Goal: Information Seeking & Learning: Learn about a topic

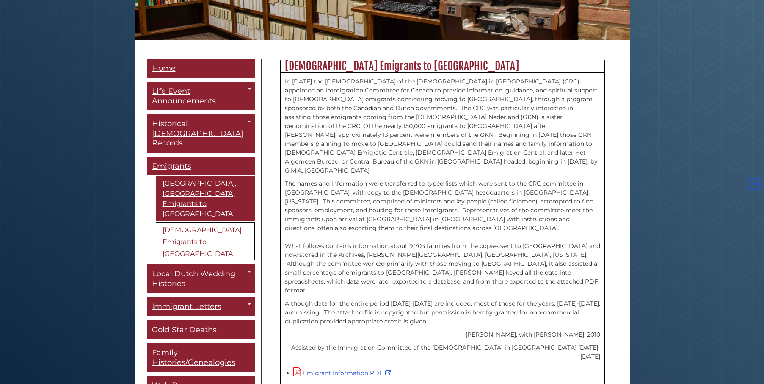
scroll to position [177, 0]
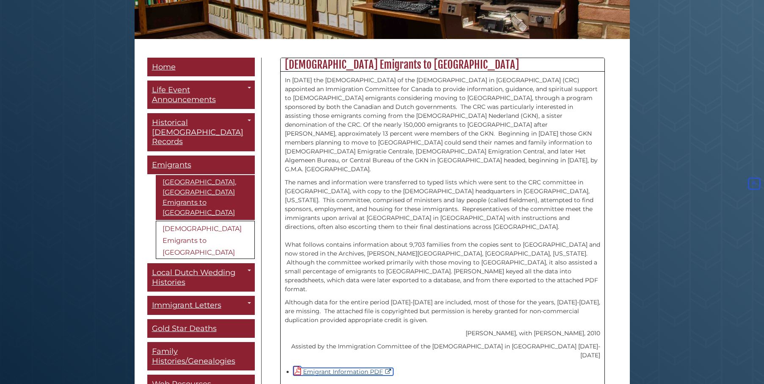
click at [340, 367] on link "Emigrant Information PDF" at bounding box center [343, 371] width 100 height 8
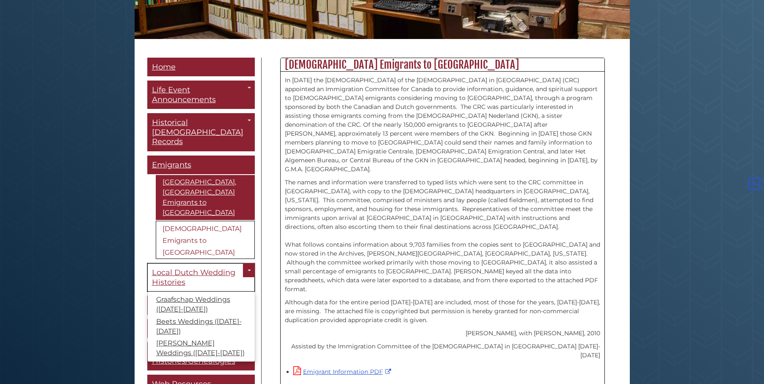
click at [182, 268] on span "Local Dutch Wedding Histories" at bounding box center [193, 277] width 83 height 19
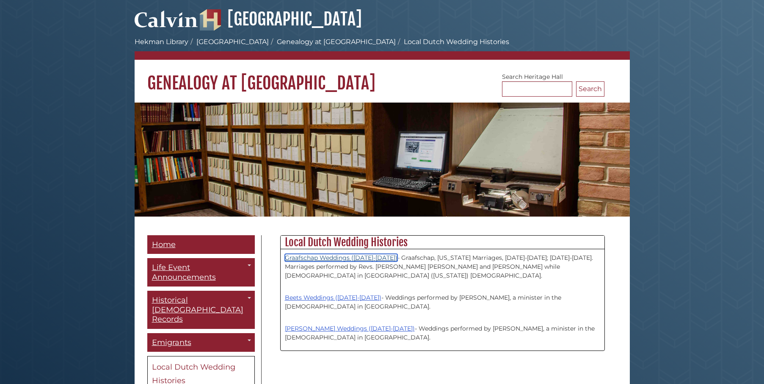
click at [331, 260] on link "Graafschap Weddings ([DATE]-[DATE])" at bounding box center [341, 258] width 113 height 8
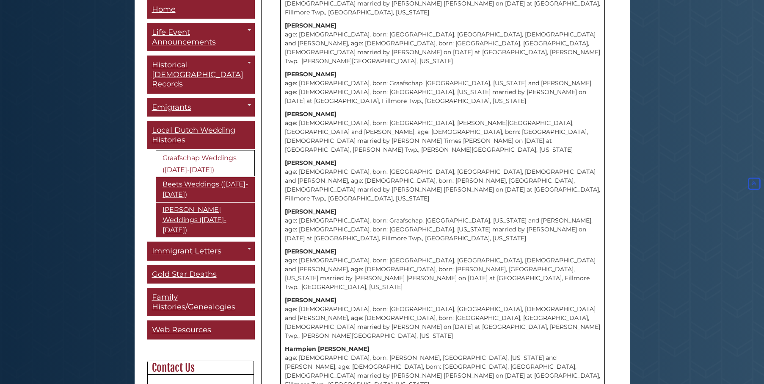
scroll to position [11731, 0]
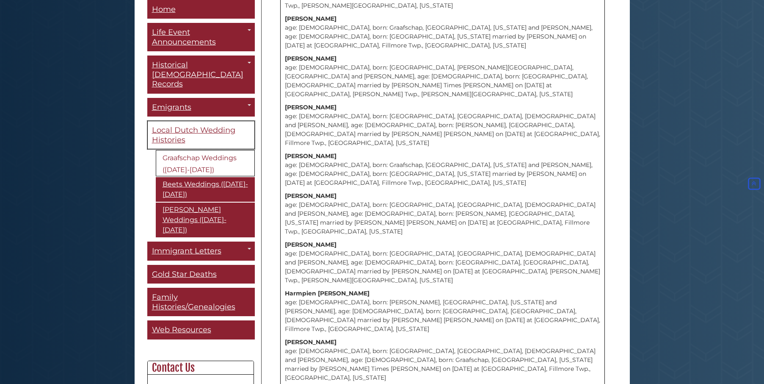
click at [197, 121] on link "Local Dutch Wedding Histories" at bounding box center [201, 135] width 108 height 28
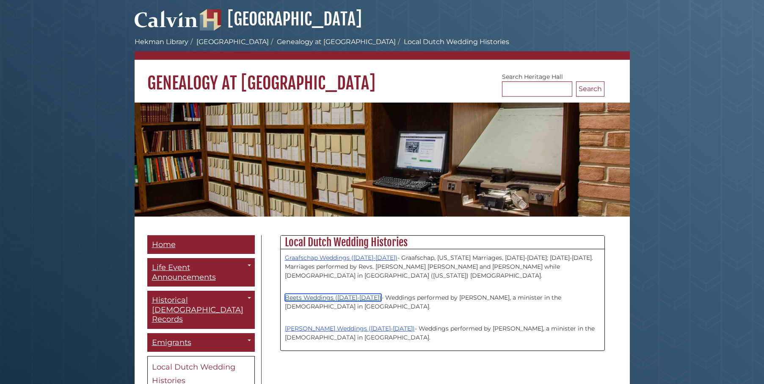
click at [334, 298] on link "Beets Weddings ([DATE]-[DATE])" at bounding box center [333, 297] width 97 height 8
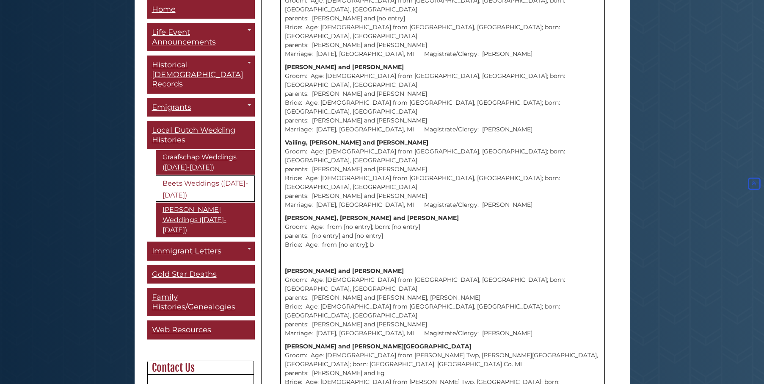
scroll to position [10084, 0]
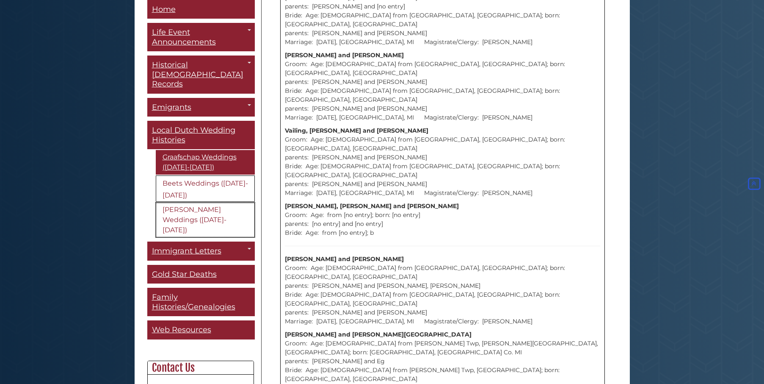
click at [216, 207] on link "[PERSON_NAME] Weddings ([DATE]-[DATE])" at bounding box center [205, 220] width 99 height 35
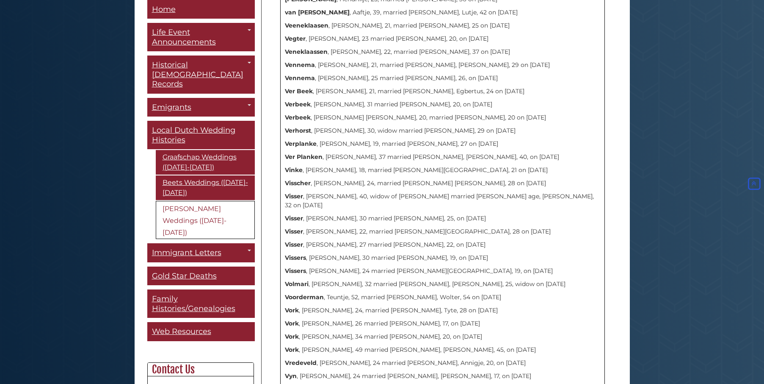
scroll to position [5580, 0]
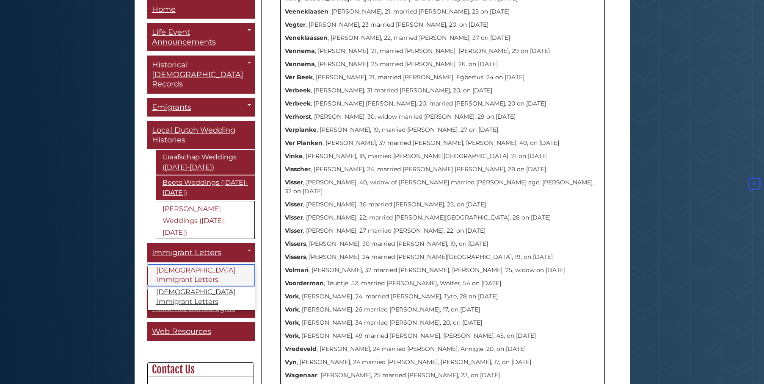
click at [208, 264] on link "[DEMOGRAPHIC_DATA] Immigrant Letters" at bounding box center [201, 275] width 107 height 22
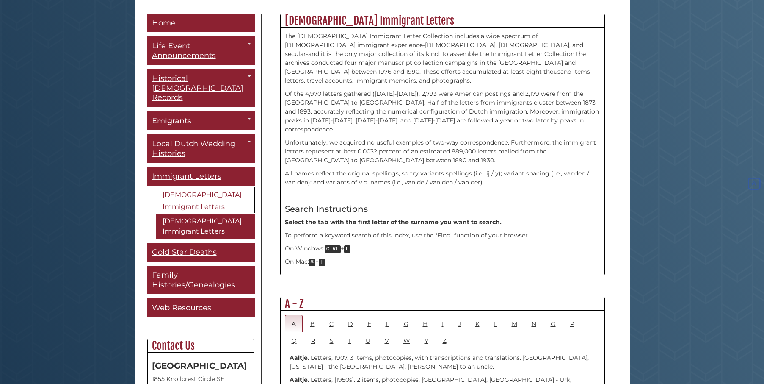
scroll to position [279, 0]
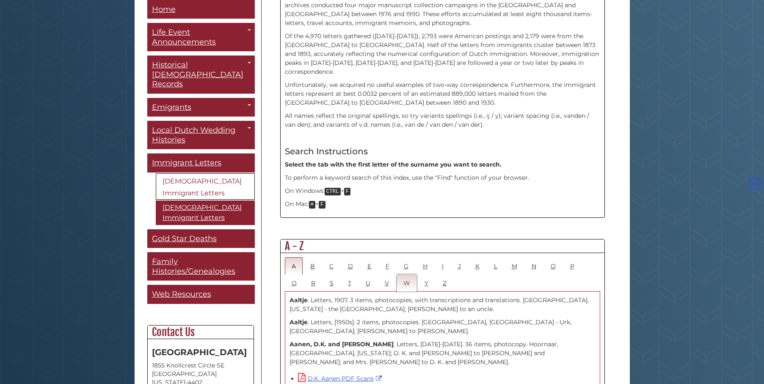
click at [406, 274] on link "W" at bounding box center [407, 282] width 20 height 17
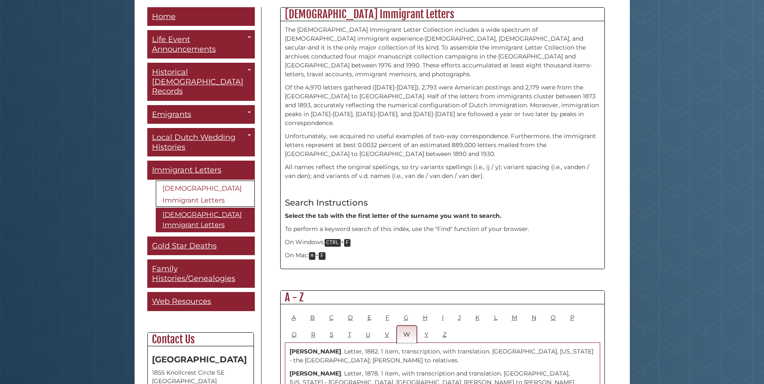
scroll to position [399, 0]
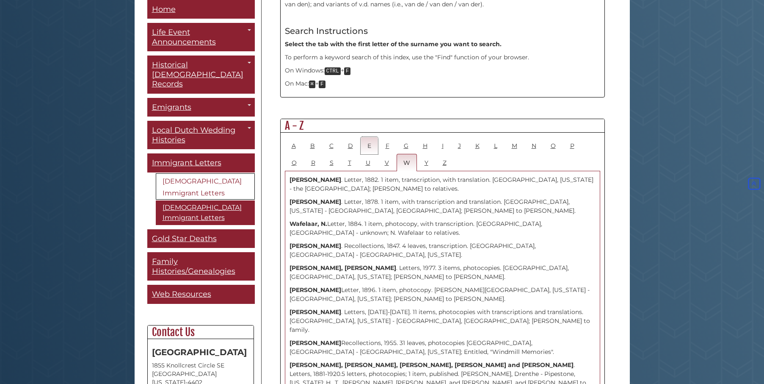
click at [370, 137] on link "E" at bounding box center [369, 145] width 17 height 17
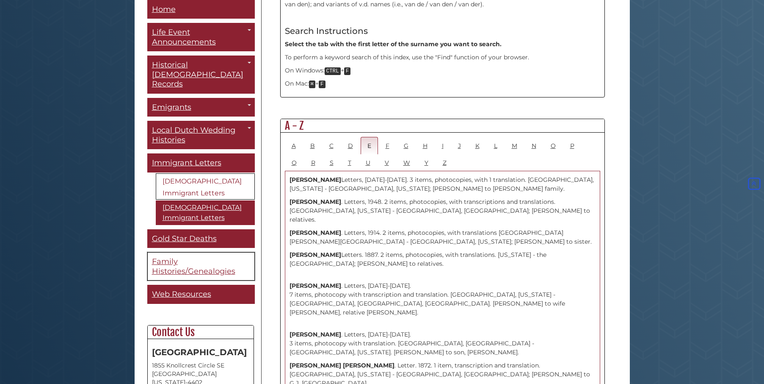
click at [182, 256] on link "Family Histories/Genealogies" at bounding box center [201, 266] width 108 height 28
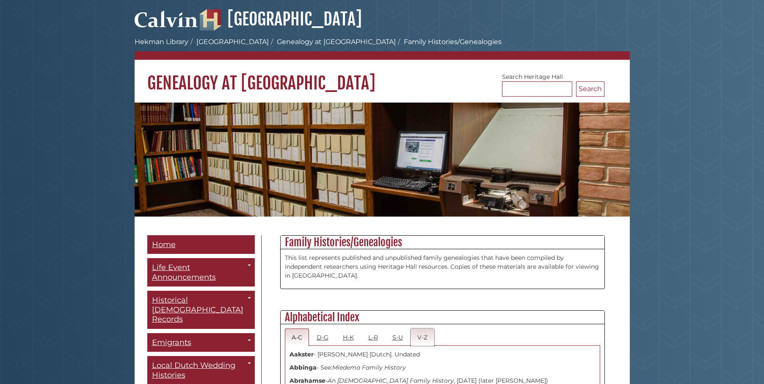
click at [421, 340] on link "V-Z" at bounding box center [423, 336] width 24 height 17
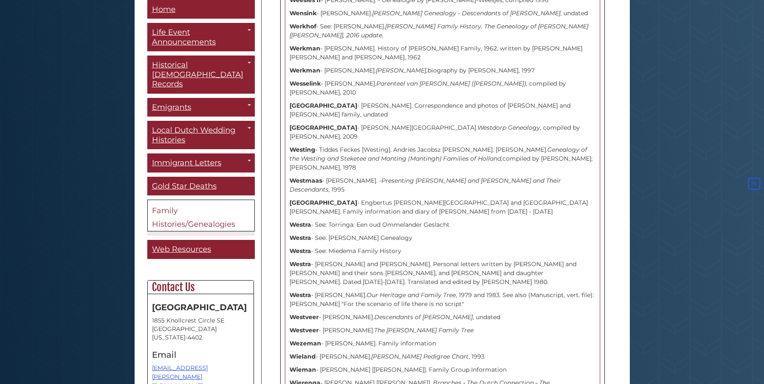
scroll to position [5109, 0]
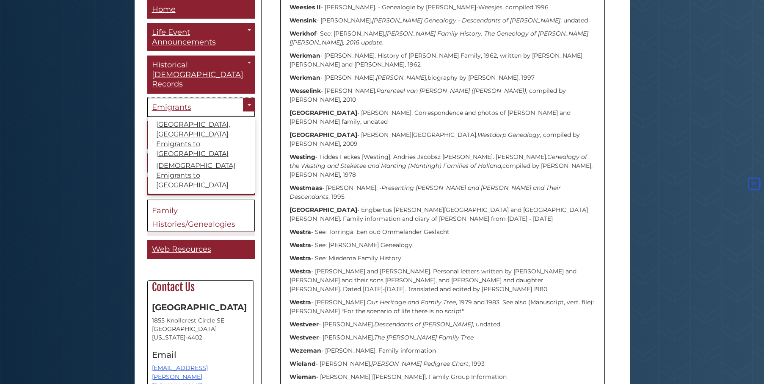
click at [182, 102] on span "Emigrants" at bounding box center [171, 106] width 39 height 9
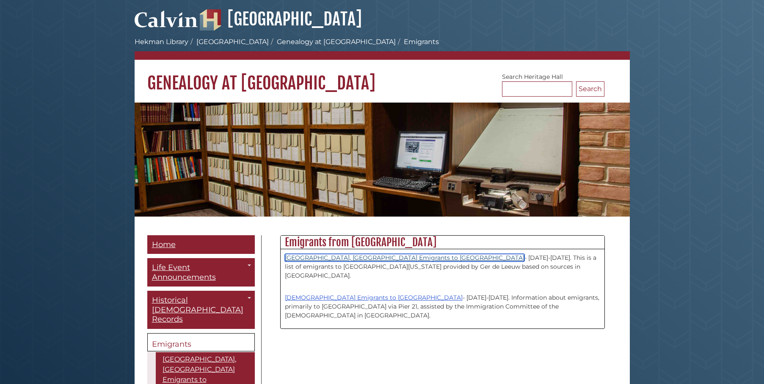
click at [374, 258] on link "[GEOGRAPHIC_DATA], [GEOGRAPHIC_DATA] Emigrants to [GEOGRAPHIC_DATA]" at bounding box center [405, 258] width 240 height 8
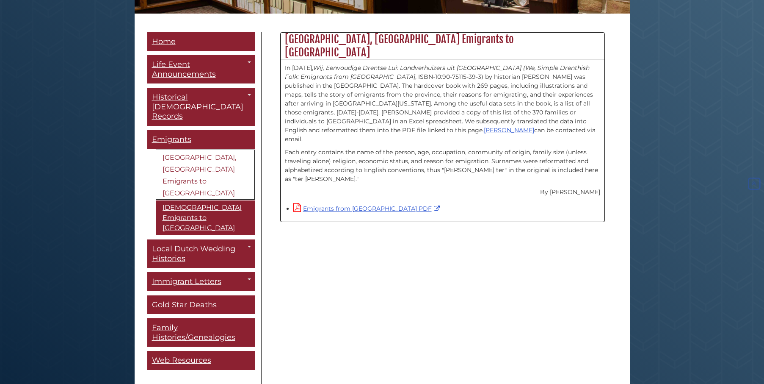
scroll to position [225, 0]
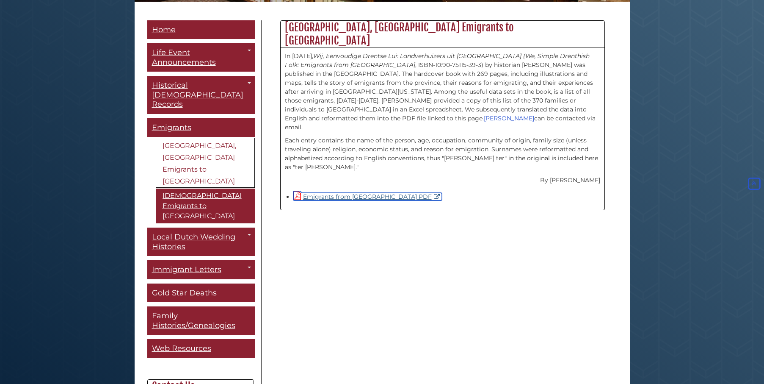
click at [343, 193] on link "Emigrants from [GEOGRAPHIC_DATA] PDF" at bounding box center [367, 197] width 149 height 8
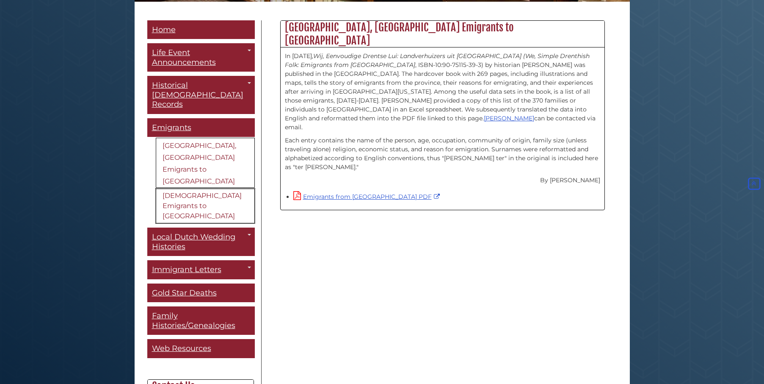
click at [185, 188] on link "[DEMOGRAPHIC_DATA] Emigrants to [GEOGRAPHIC_DATA]" at bounding box center [205, 205] width 99 height 35
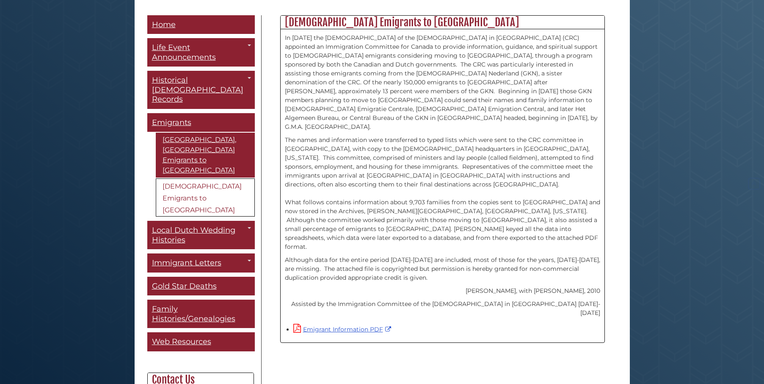
scroll to position [273, 0]
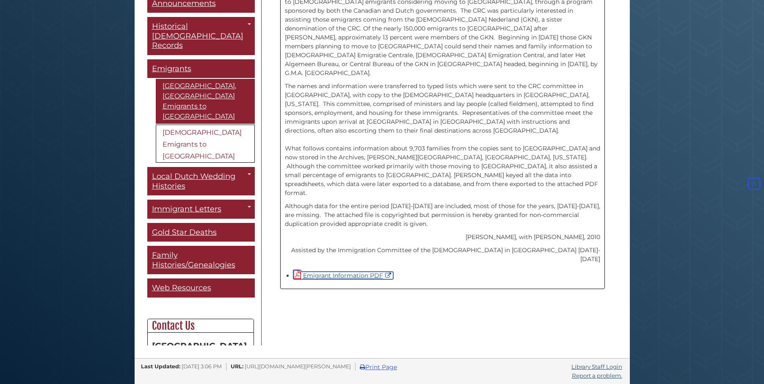
click at [340, 271] on link "Emigrant Information PDF" at bounding box center [343, 275] width 100 height 8
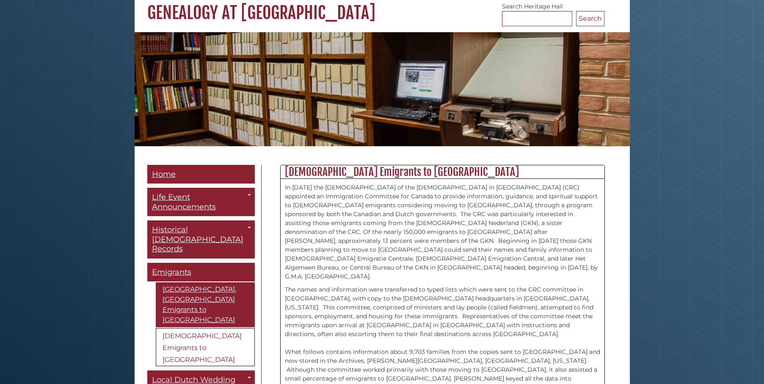
scroll to position [70, 0]
